Goal: Task Accomplishment & Management: Use online tool/utility

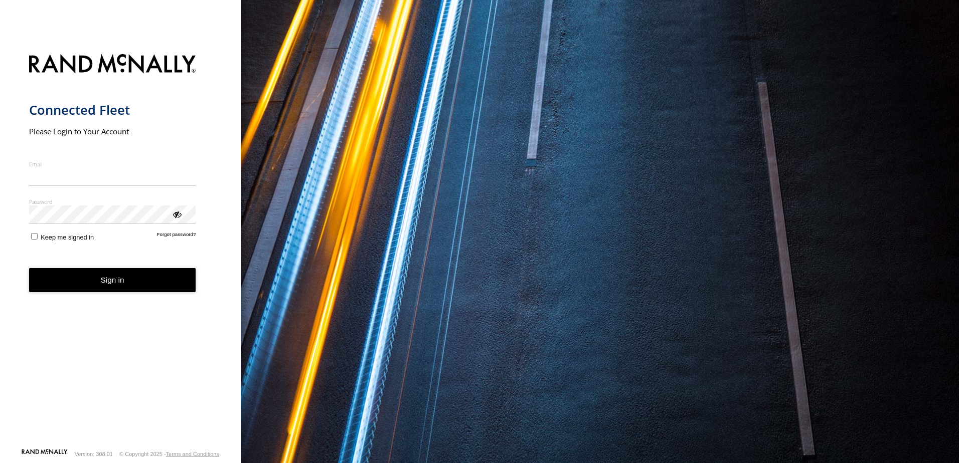
type input "**********"
drag, startPoint x: 74, startPoint y: 288, endPoint x: 79, endPoint y: 286, distance: 6.1
click at [74, 288] on button "Sign in" at bounding box center [112, 280] width 167 height 25
click at [80, 283] on button "Sign in" at bounding box center [112, 280] width 167 height 25
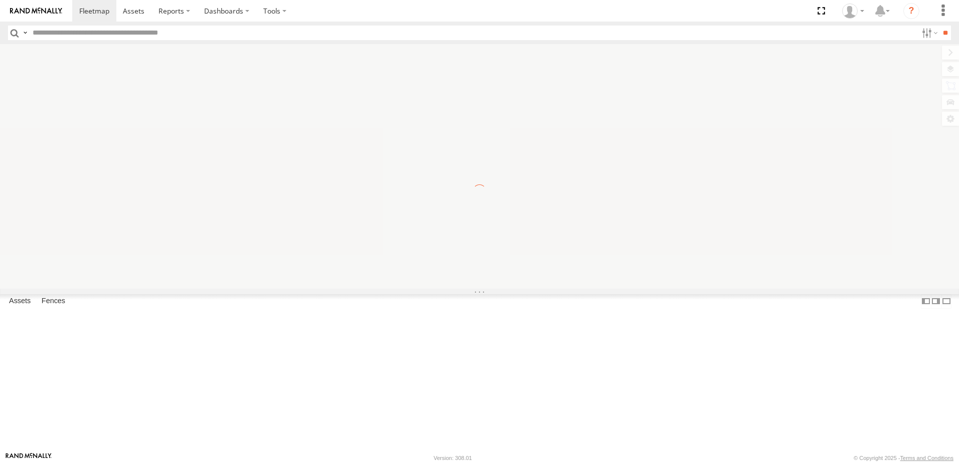
click at [142, 35] on input "text" at bounding box center [473, 33] width 888 height 15
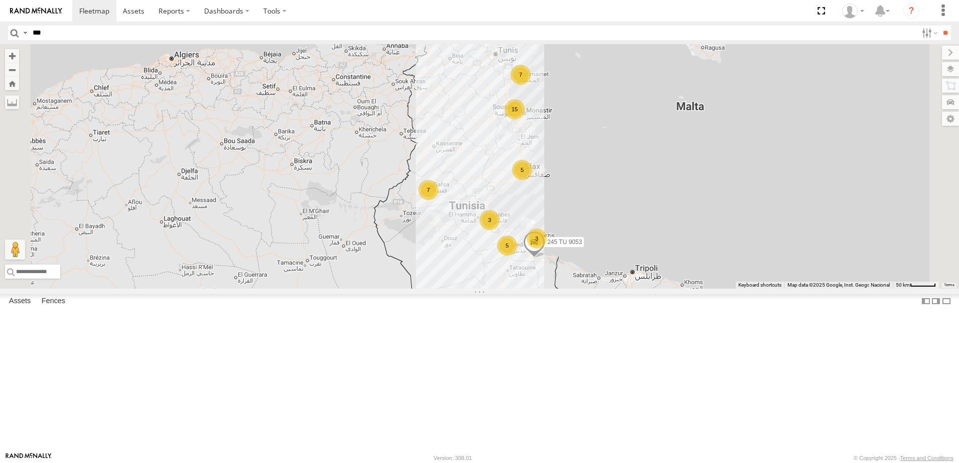
click at [939, 26] on input "**" at bounding box center [945, 33] width 12 height 15
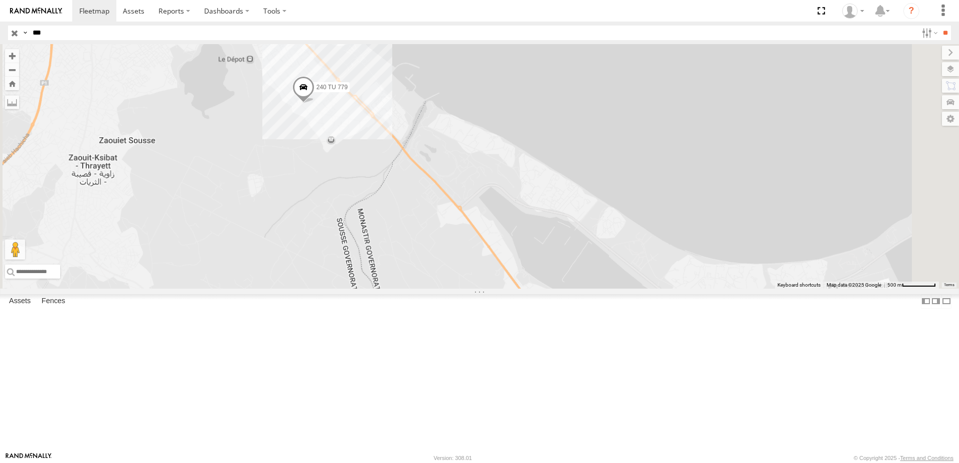
click at [51, 35] on input "***" at bounding box center [473, 33] width 888 height 15
type input "****"
click at [939, 26] on input "**" at bounding box center [945, 33] width 12 height 15
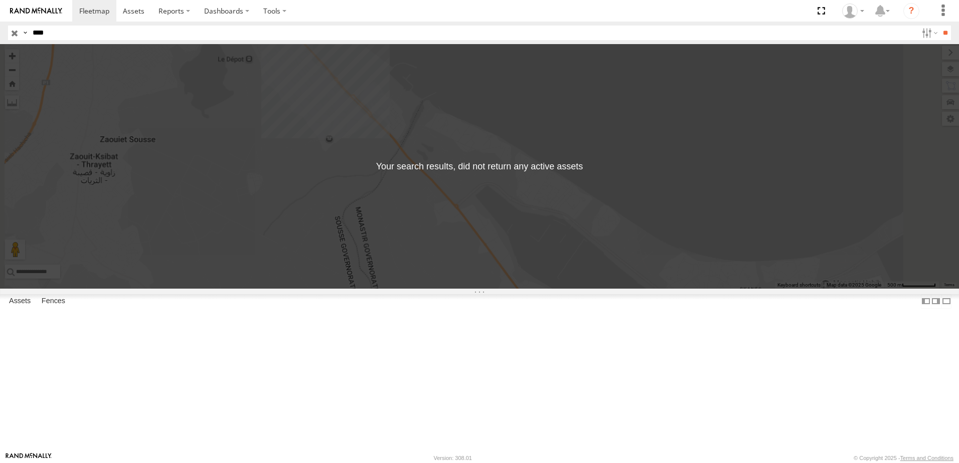
click at [16, 34] on input "button" at bounding box center [14, 33] width 13 height 15
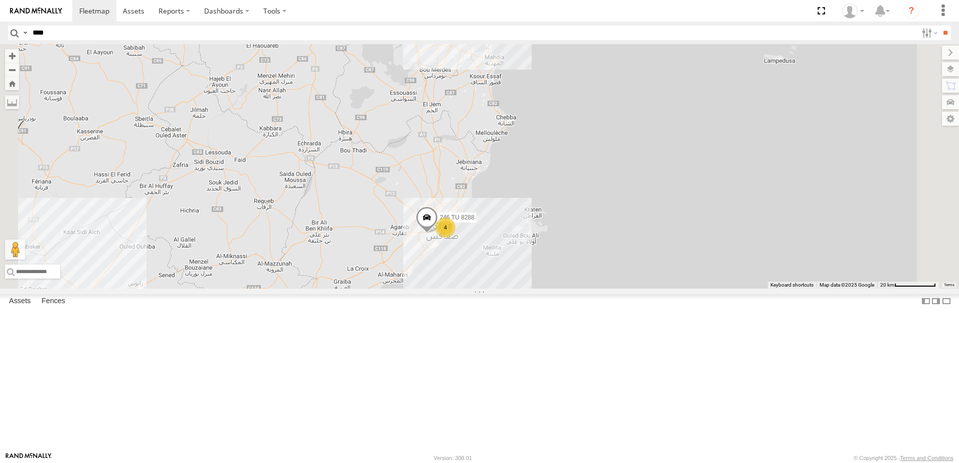
drag, startPoint x: 595, startPoint y: 185, endPoint x: 570, endPoint y: 383, distance: 199.1
click at [569, 289] on div "245 TU 9053 4 245 TU 9057 246 TU 8288 245 TU 9066 245 TU 9055" at bounding box center [479, 166] width 959 height 245
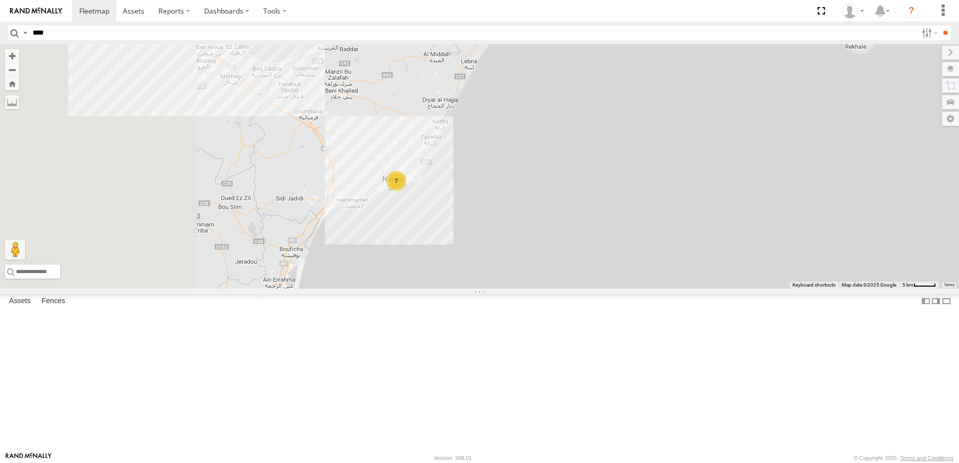
drag, startPoint x: 598, startPoint y: 319, endPoint x: 744, endPoint y: 156, distance: 219.1
click at [778, 140] on div "245 TU 9053 245 TU 9057 246 TU 8288 245 TU 9066 245 TU 9055 7" at bounding box center [479, 166] width 959 height 245
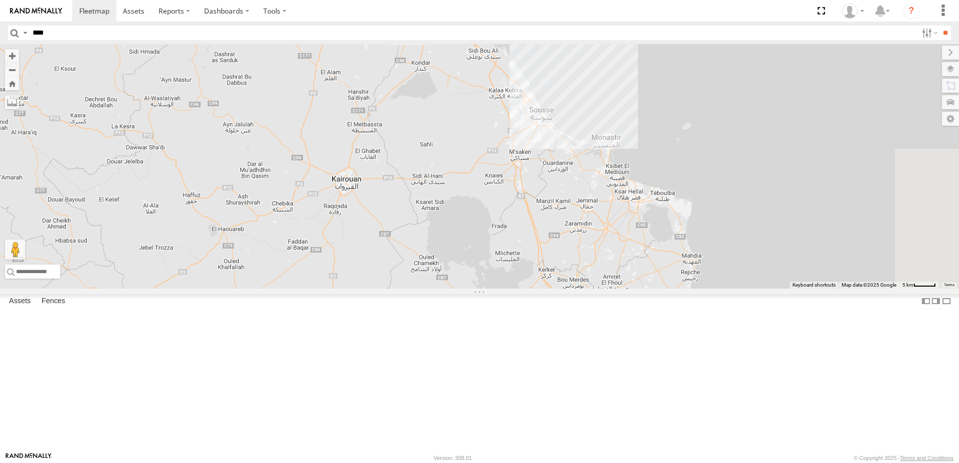
drag, startPoint x: 716, startPoint y: 188, endPoint x: 588, endPoint y: 140, distance: 137.6
click at [602, 147] on div "245 TU 9053 245 TU 9057 246 TU 8288 245 TU 9066 245 TU 9055 7" at bounding box center [479, 166] width 959 height 245
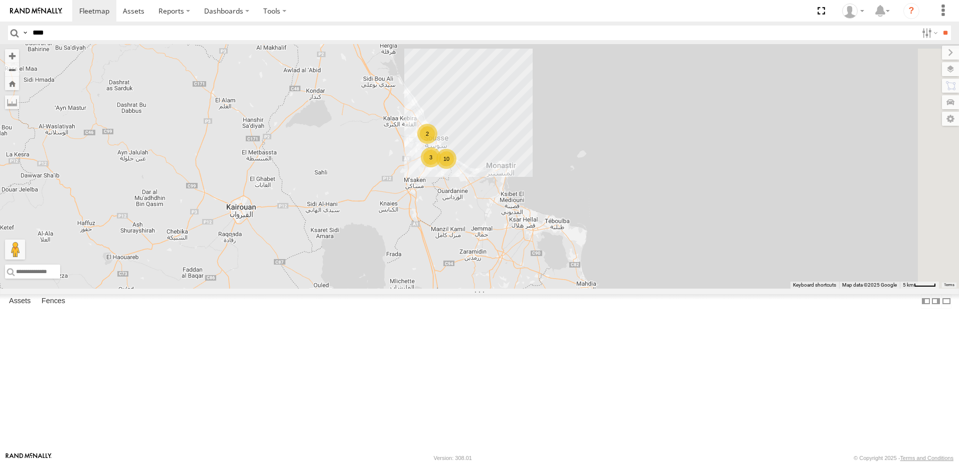
drag, startPoint x: 669, startPoint y: 245, endPoint x: 599, endPoint y: 307, distance: 93.8
click at [599, 289] on div "245 TU 9053 245 TU 9057 246 TU 8288 245 TU 9066 245 TU 9055 7 2 10 3" at bounding box center [479, 166] width 959 height 245
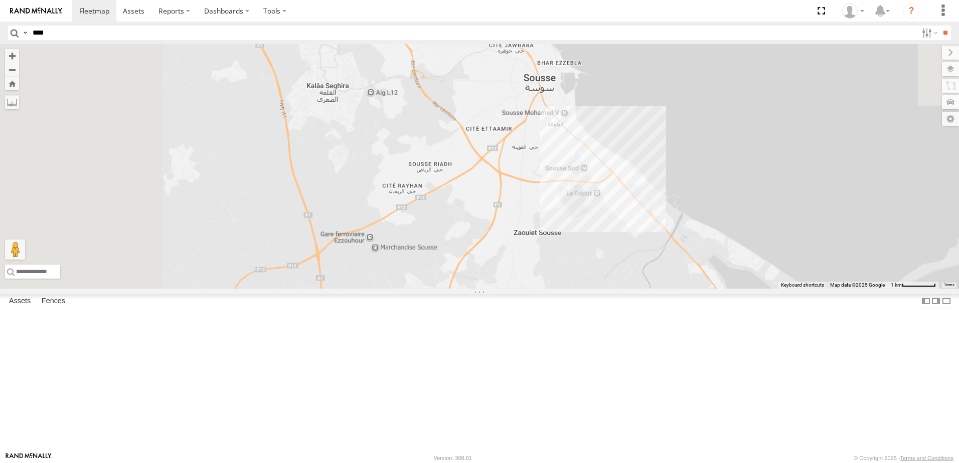
drag, startPoint x: 545, startPoint y: 201, endPoint x: 704, endPoint y: 451, distance: 296.0
click at [704, 289] on div "245 TU 9053 245 TU 9057 246 TU 8288 245 TU 9066 245 TU 9055" at bounding box center [479, 166] width 959 height 245
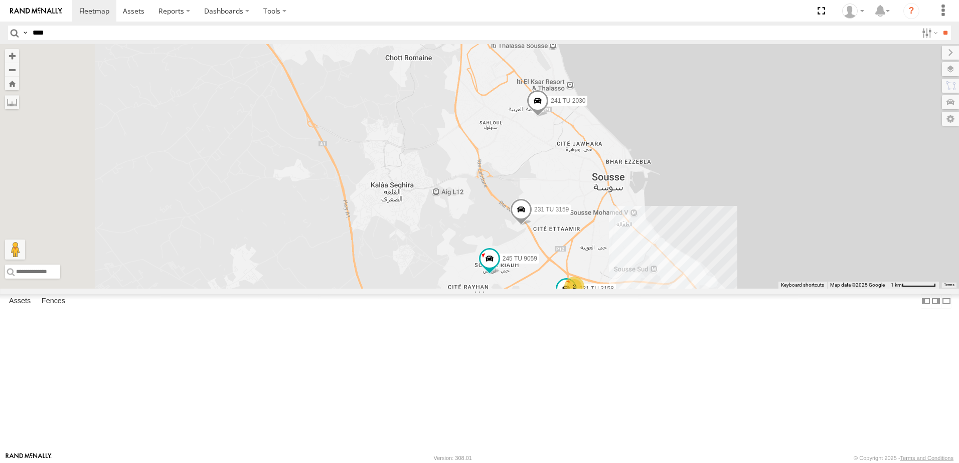
click at [674, 463] on html at bounding box center [479, 231] width 959 height 463
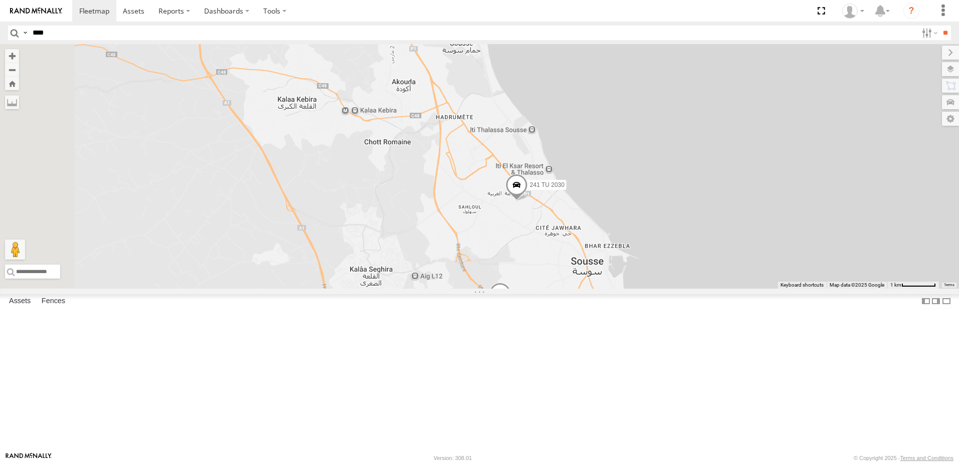
click at [527, 202] on span at bounding box center [516, 187] width 22 height 27
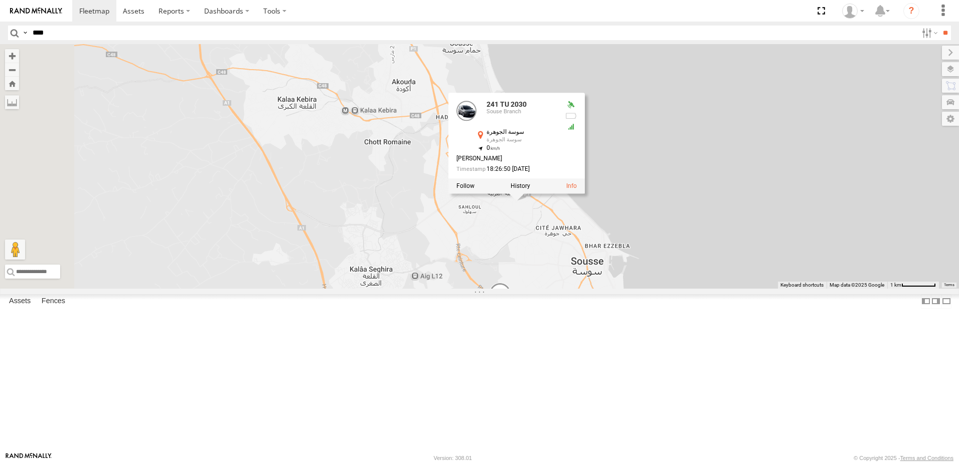
click at [640, 289] on div "245 TU 9053 245 TU 9057 246 TU 8288 245 TU 9066 245 TU 9055 241 TU 2030 231 TU …" at bounding box center [479, 166] width 959 height 245
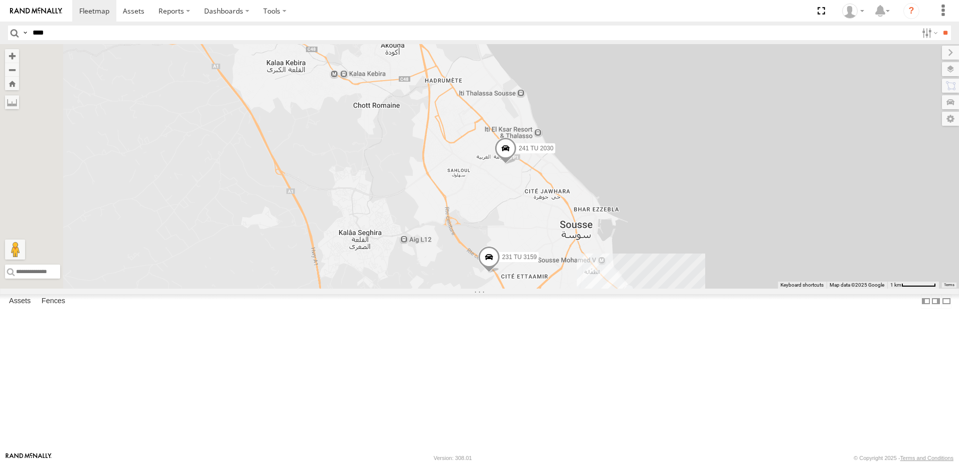
drag, startPoint x: 622, startPoint y: 367, endPoint x: 618, endPoint y: 336, distance: 30.9
click at [618, 289] on div "245 TU 9053 245 TU 9057 246 TU 8288 245 TU 9066 245 TU 9055 241 TU 2030 231 TU …" at bounding box center [479, 166] width 959 height 245
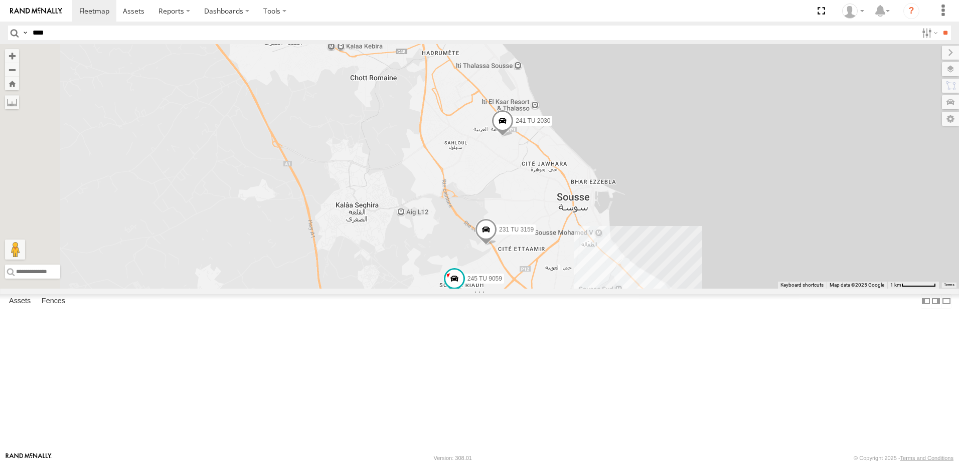
click at [497, 246] on span at bounding box center [486, 232] width 22 height 27
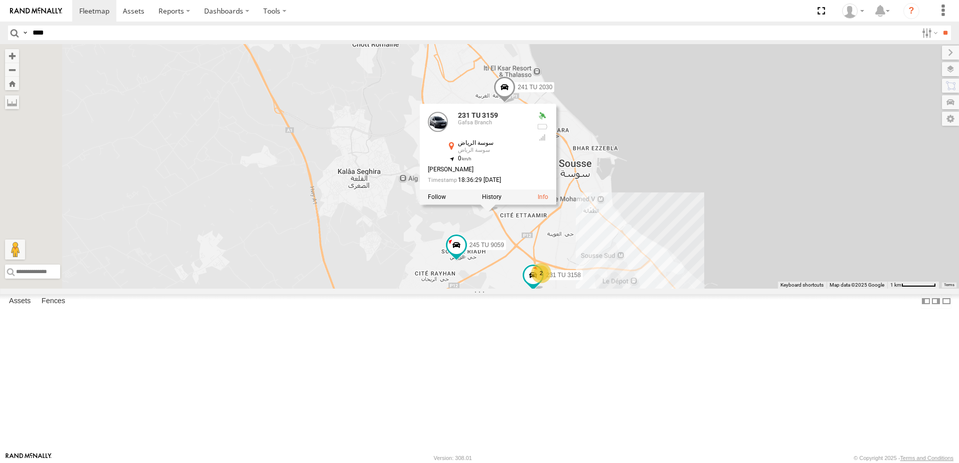
drag, startPoint x: 627, startPoint y: 355, endPoint x: 630, endPoint y: 317, distance: 38.2
click at [630, 289] on div "245 TU 9053 245 TU 9057 246 TU 8288 245 TU 9066 245 TU 9055 241 TU 2030 231 TU …" at bounding box center [479, 166] width 959 height 245
click at [467, 259] on span at bounding box center [456, 245] width 22 height 27
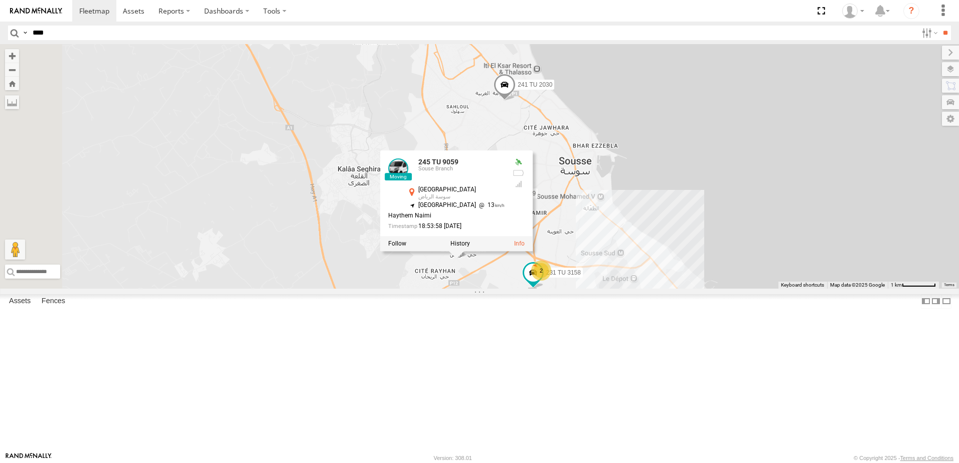
click at [605, 289] on div "245 TU 9053 245 TU 9057 246 TU 8288 245 TU 9066 245 TU 9055 241 TU 2030 231 TU …" at bounding box center [479, 166] width 959 height 245
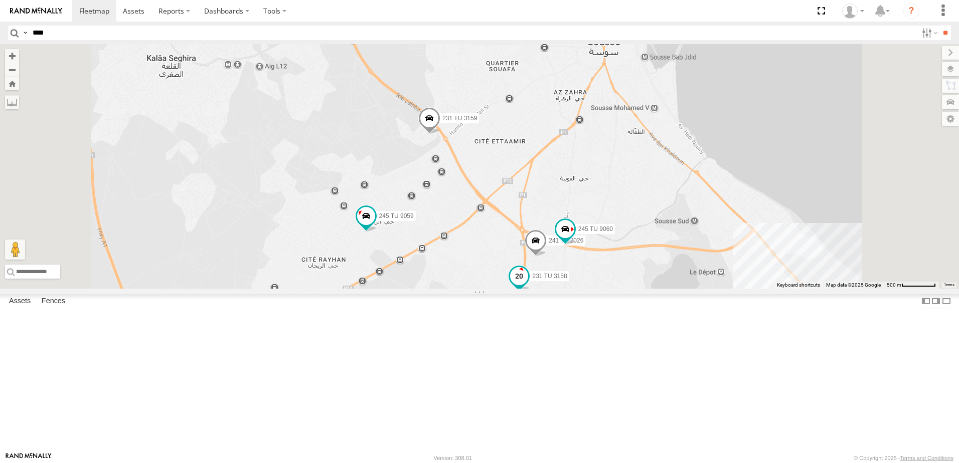
click at [528, 285] on span at bounding box center [519, 276] width 18 height 18
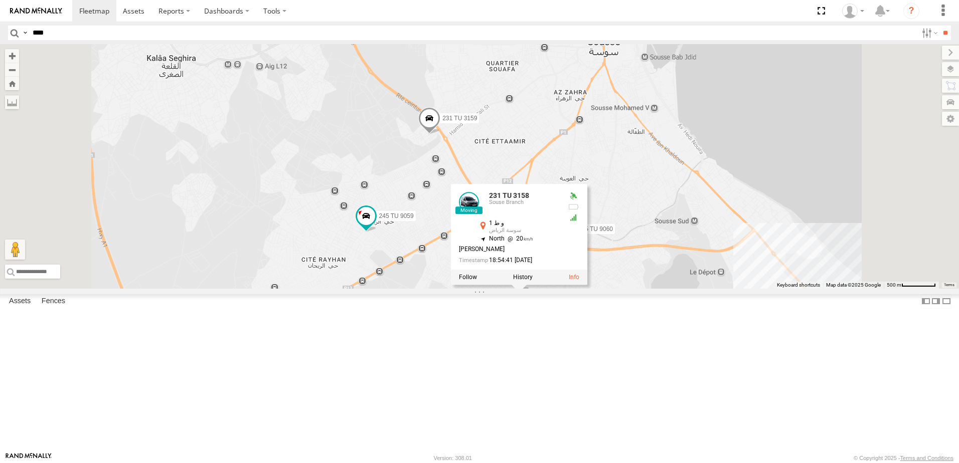
click at [521, 289] on div "245 TU 9053 245 TU 9057 246 TU 8288 245 TU 9066 245 TU 9055 241 TU 2030 231 TU …" at bounding box center [479, 166] width 959 height 245
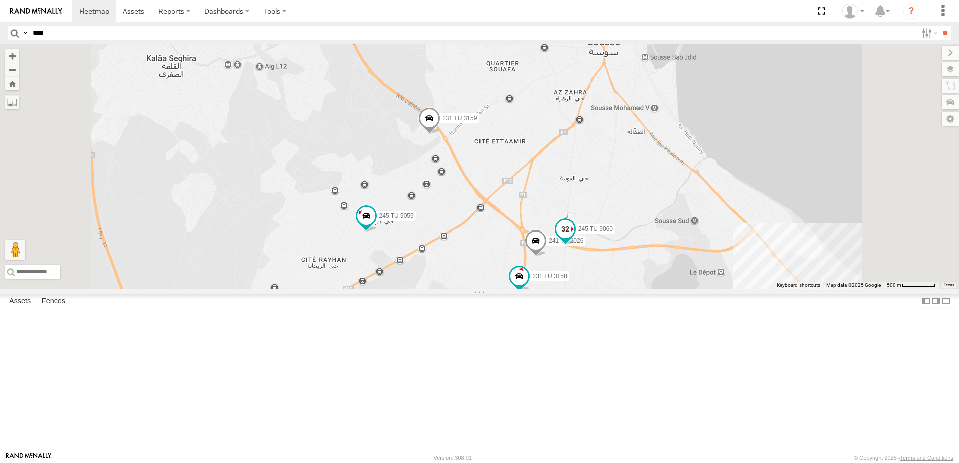
click at [576, 246] on span at bounding box center [565, 232] width 22 height 27
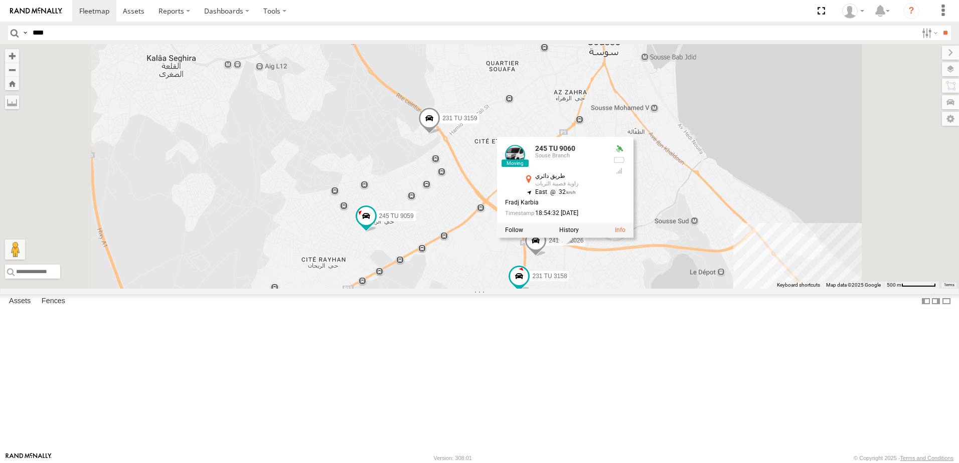
click at [735, 289] on div "245 TU 9053 245 TU 9057 246 TU 8288 245 TU 9066 245 TU 9055 241 TU 2030 231 TU …" at bounding box center [479, 166] width 959 height 245
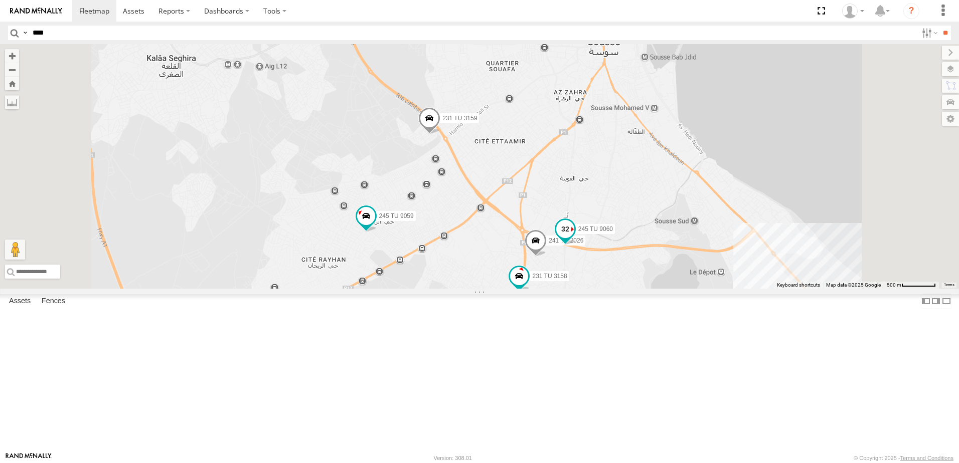
click at [576, 246] on span at bounding box center [565, 232] width 22 height 27
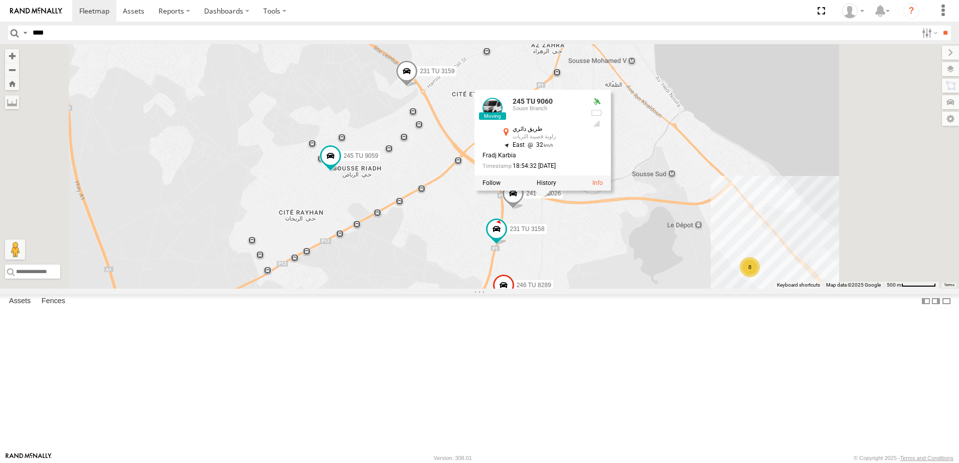
drag, startPoint x: 705, startPoint y: 343, endPoint x: 674, endPoint y: 287, distance: 64.0
click at [683, 289] on div "245 TU 9053 245 TU 9057 246 TU 8288 245 TU 9066 245 TU 9055 241 TU 2030 231 TU …" at bounding box center [479, 166] width 959 height 245
click at [672, 288] on div "245 TU 9053 245 TU 9057 246 TU 8288 245 TU 9066 245 TU 9055 241 TU 2030 231 TU …" at bounding box center [479, 166] width 959 height 245
